Goal: Obtain resource: Download file/media

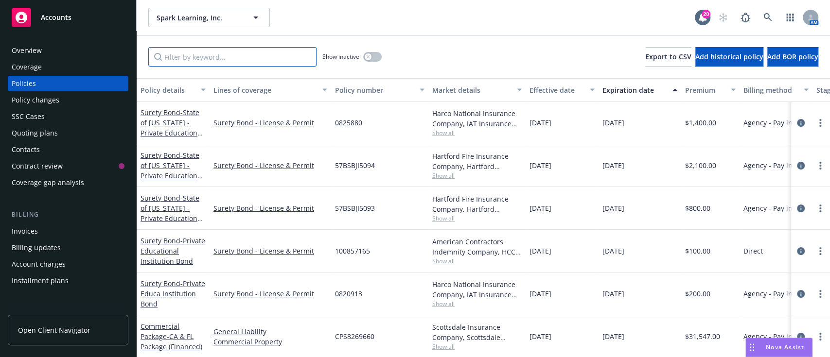
click at [238, 65] on input "Filter by keyword..." at bounding box center [232, 56] width 168 height 19
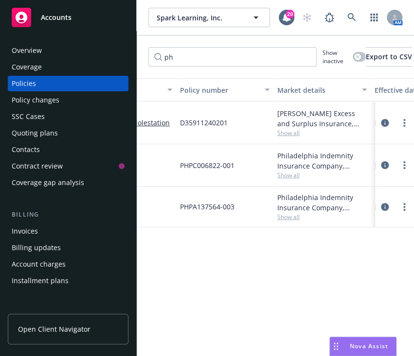
scroll to position [0, 156]
click at [286, 171] on span "Show all" at bounding box center [321, 175] width 89 height 8
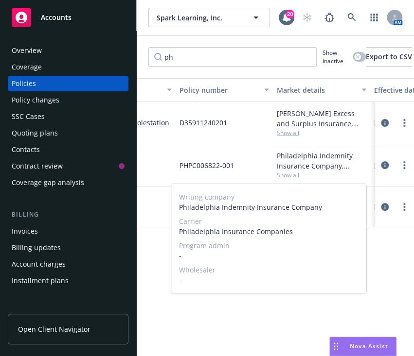
click at [245, 231] on span "Philadelphia Insurance Companies" at bounding box center [268, 232] width 179 height 10
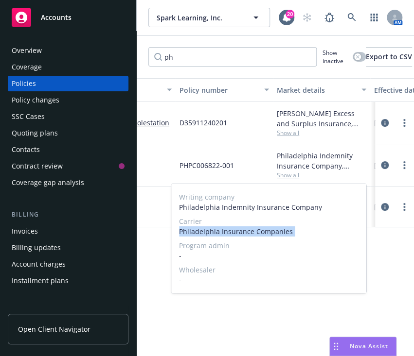
click at [245, 231] on span "Philadelphia Insurance Companies" at bounding box center [268, 232] width 179 height 10
copy span "Philadelphia Insurance Companies"
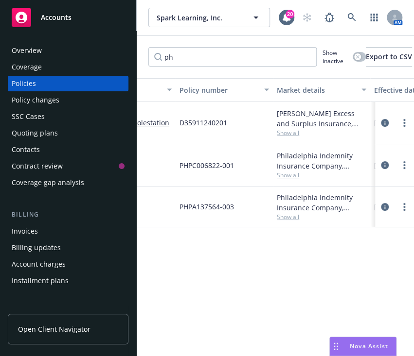
click at [207, 315] on div "Policy details Lines of coverage Policy number Market details Effective date Ex…" at bounding box center [275, 217] width 277 height 279
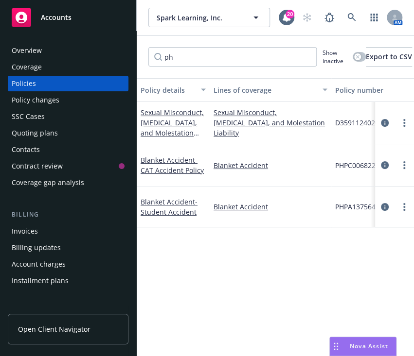
click at [164, 154] on div "Blanket Accident - CAT Accident Policy" at bounding box center [173, 165] width 73 height 42
click at [166, 169] on span "- CAT Accident Policy" at bounding box center [172, 165] width 63 height 19
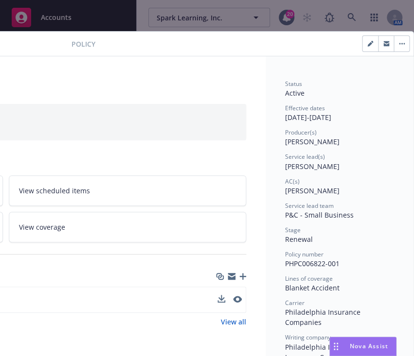
scroll to position [0, 265]
click at [216, 302] on icon "download file" at bounding box center [220, 302] width 8 height 2
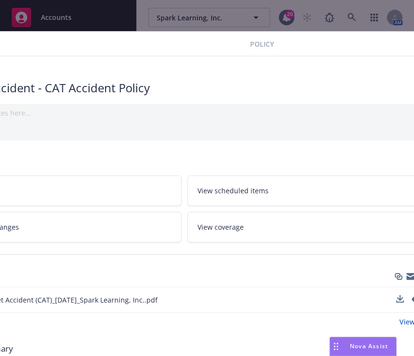
scroll to position [0, 0]
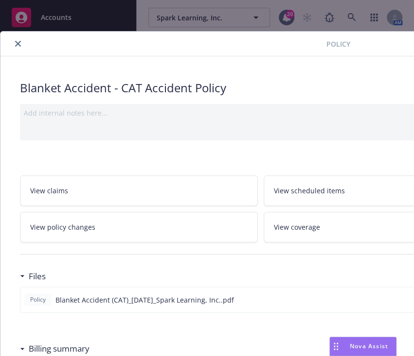
click at [18, 41] on icon "close" at bounding box center [18, 44] width 6 height 6
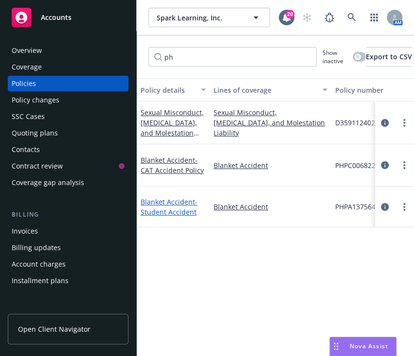
click at [179, 211] on span "- Student Accident" at bounding box center [169, 206] width 57 height 19
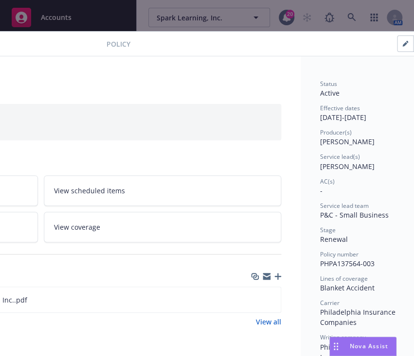
scroll to position [0, 265]
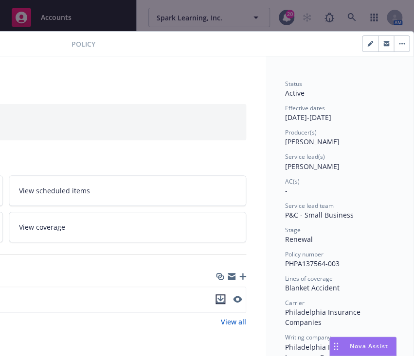
click at [216, 301] on icon "download file" at bounding box center [220, 300] width 8 height 8
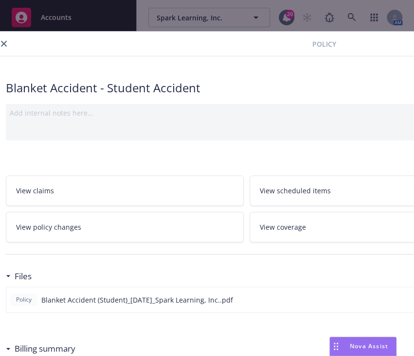
scroll to position [0, 0]
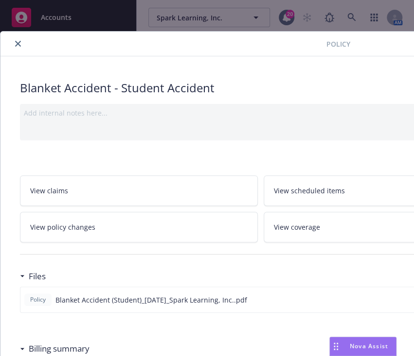
click at [16, 49] on button "close" at bounding box center [18, 44] width 12 height 12
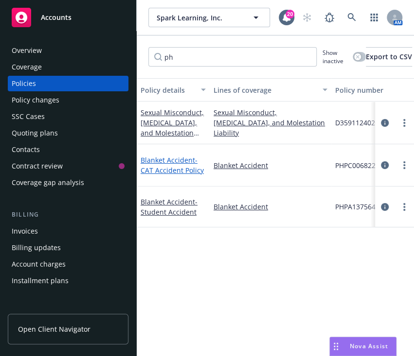
click at [171, 164] on link "Blanket Accident - CAT Accident Policy" at bounding box center [172, 165] width 63 height 19
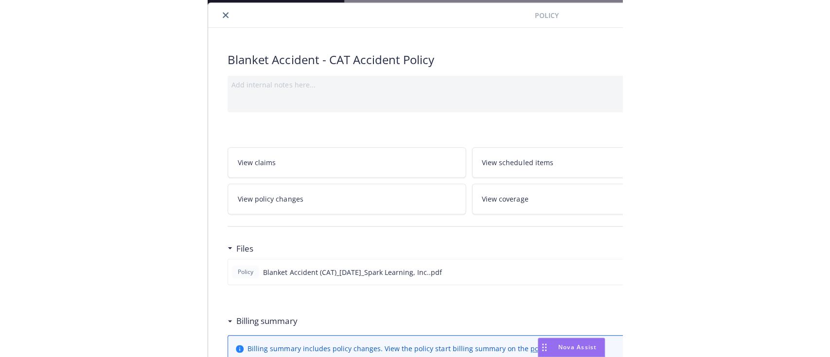
scroll to position [29, 265]
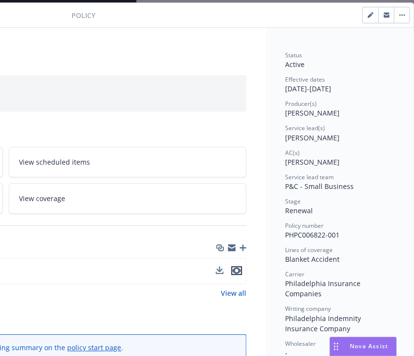
click at [232, 267] on icon "preview file" at bounding box center [236, 270] width 9 height 7
click at [53, 75] on div "Add internal notes here..." at bounding box center [5, 93] width 481 height 36
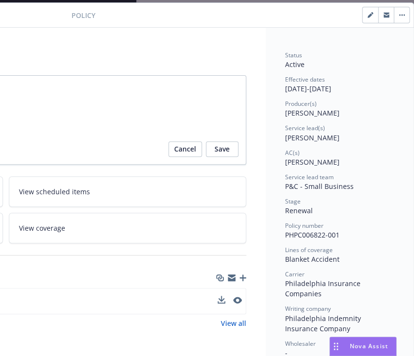
click at [53, 75] on textarea at bounding box center [5, 120] width 481 height 90
click at [66, 57] on div "Blanket Accident - CAT Accident Policy" at bounding box center [5, 59] width 481 height 17
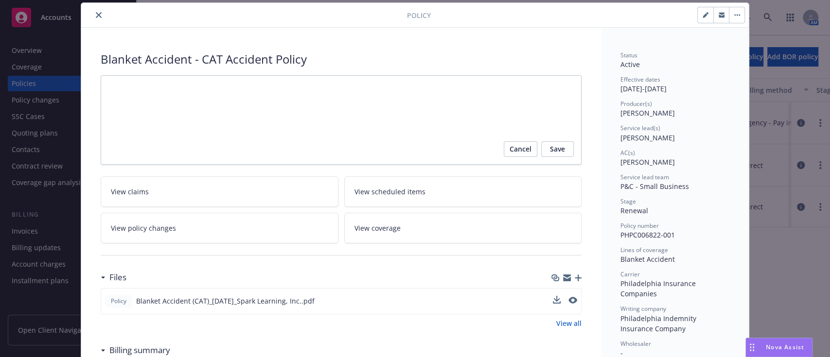
scroll to position [29, 0]
click at [96, 12] on icon "close" at bounding box center [99, 15] width 6 height 6
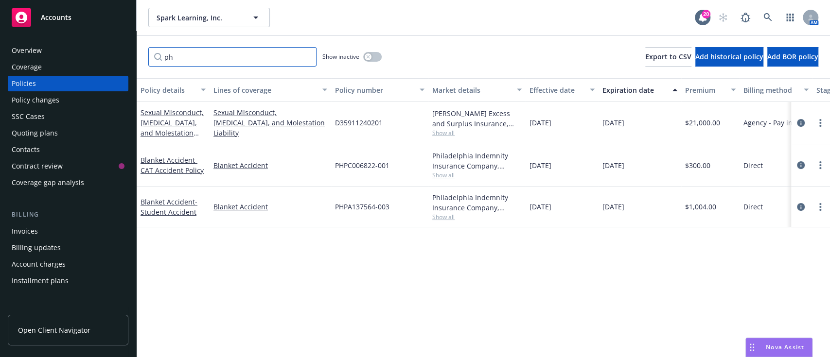
click at [293, 61] on input "ph" at bounding box center [232, 56] width 168 height 19
type input "p"
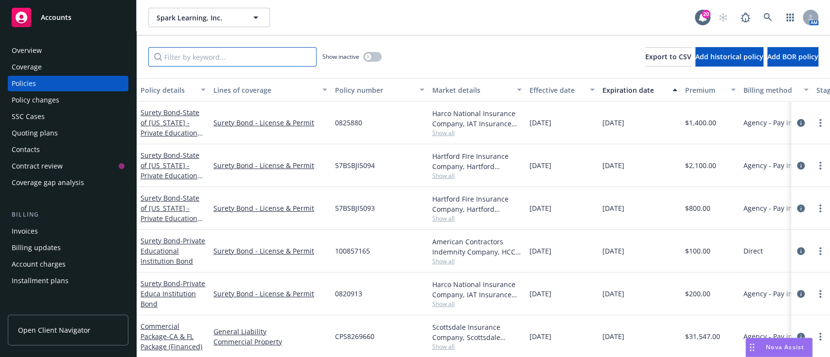
scroll to position [0, 105]
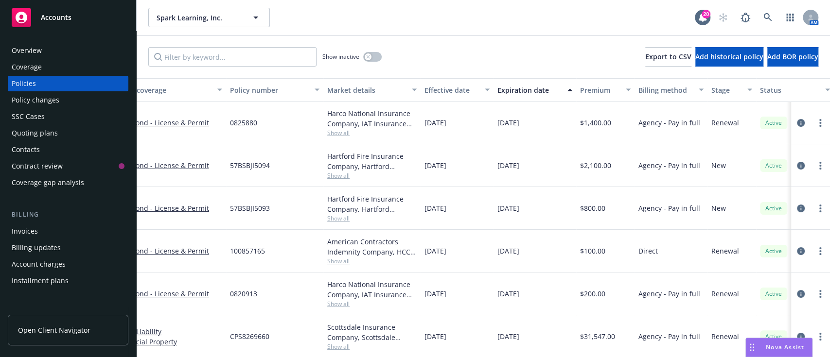
click at [695, 277] on div "Agency - Pay in full" at bounding box center [671, 294] width 73 height 43
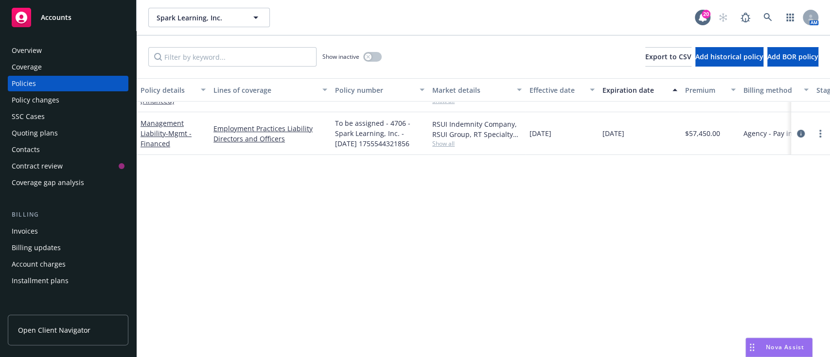
scroll to position [0, 0]
